Goal: Navigation & Orientation: Find specific page/section

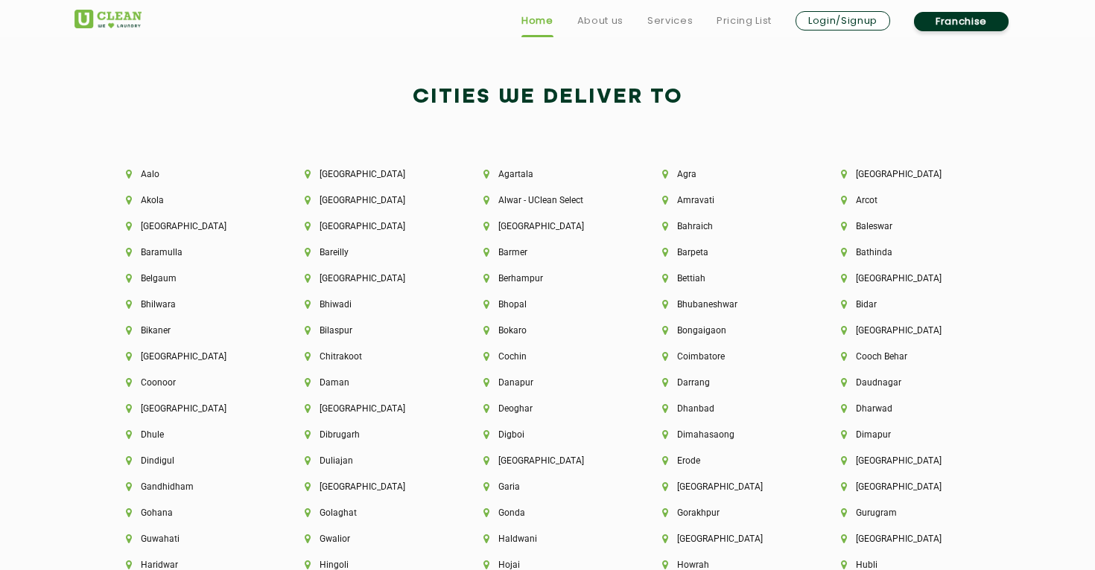
scroll to position [3166, 0]
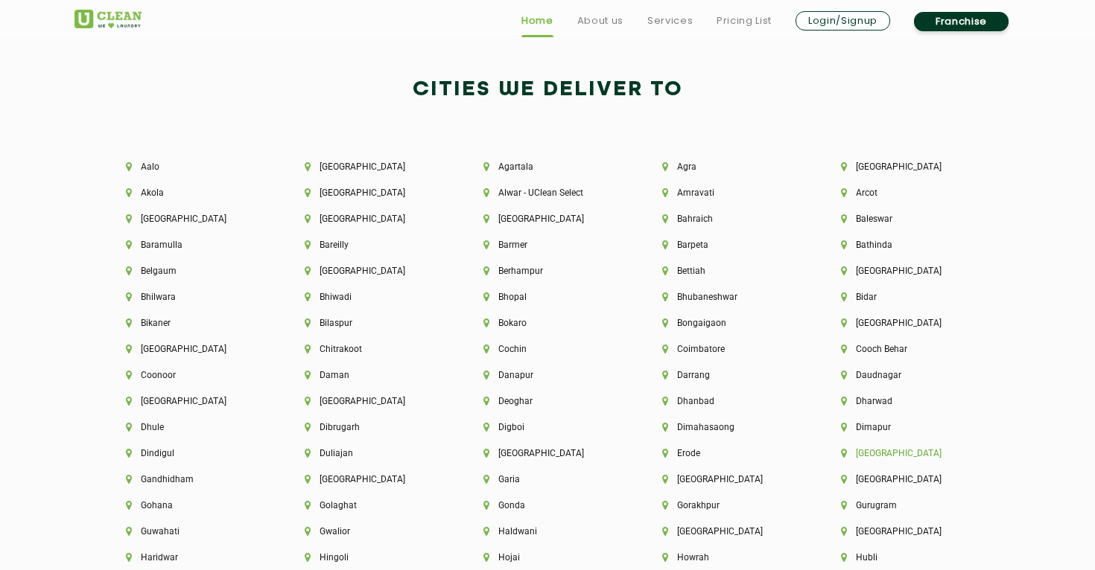
click at [869, 453] on li "[GEOGRAPHIC_DATA]" at bounding box center [905, 453] width 128 height 10
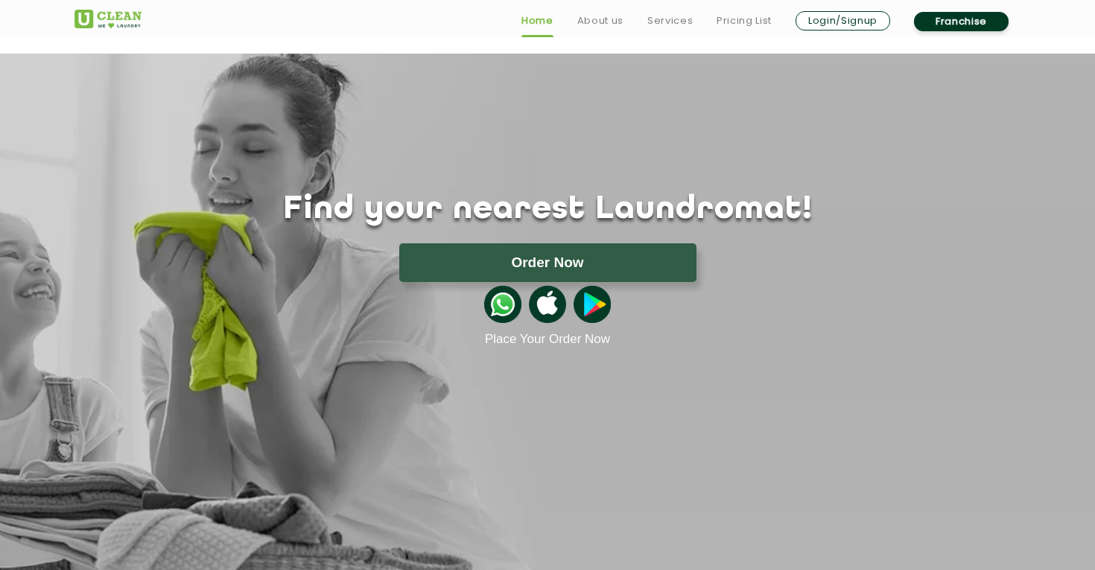
scroll to position [2119, 0]
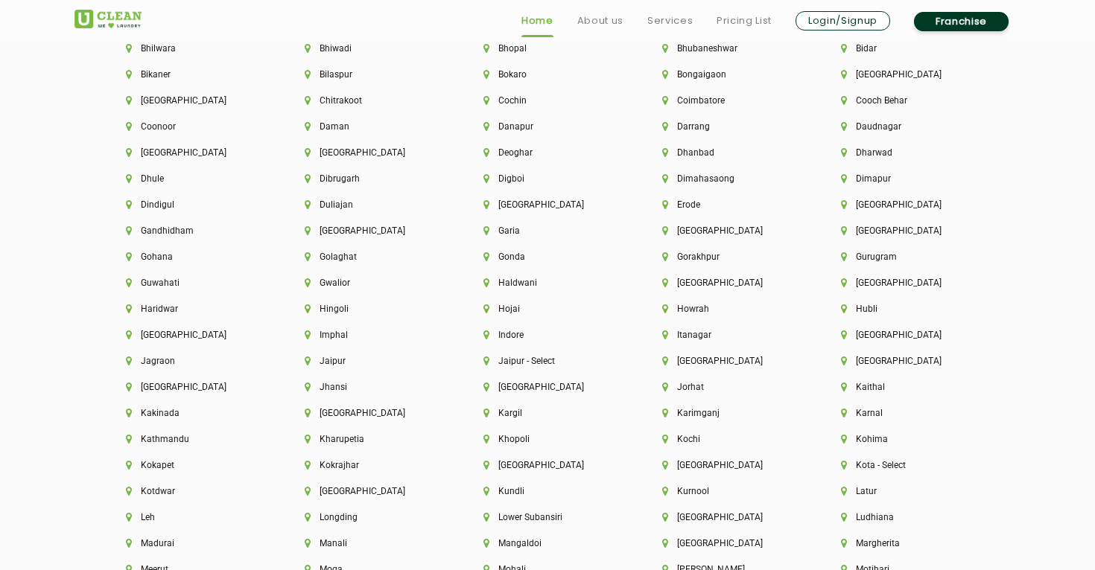
scroll to position [3454, 0]
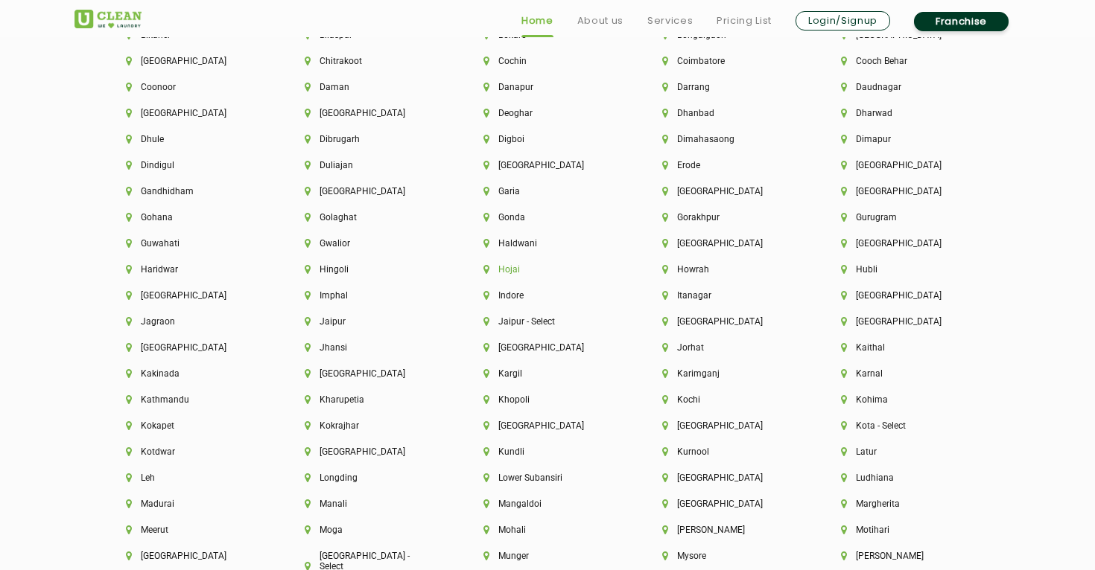
click at [509, 267] on li "Hojai" at bounding box center [547, 269] width 128 height 10
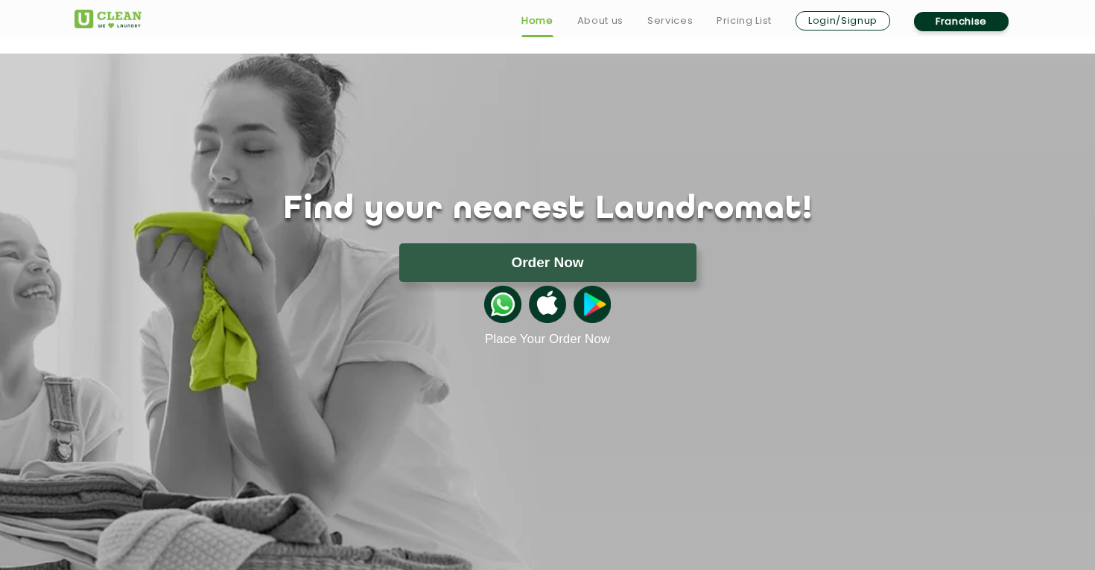
scroll to position [2407, 0]
